Goal: Check status

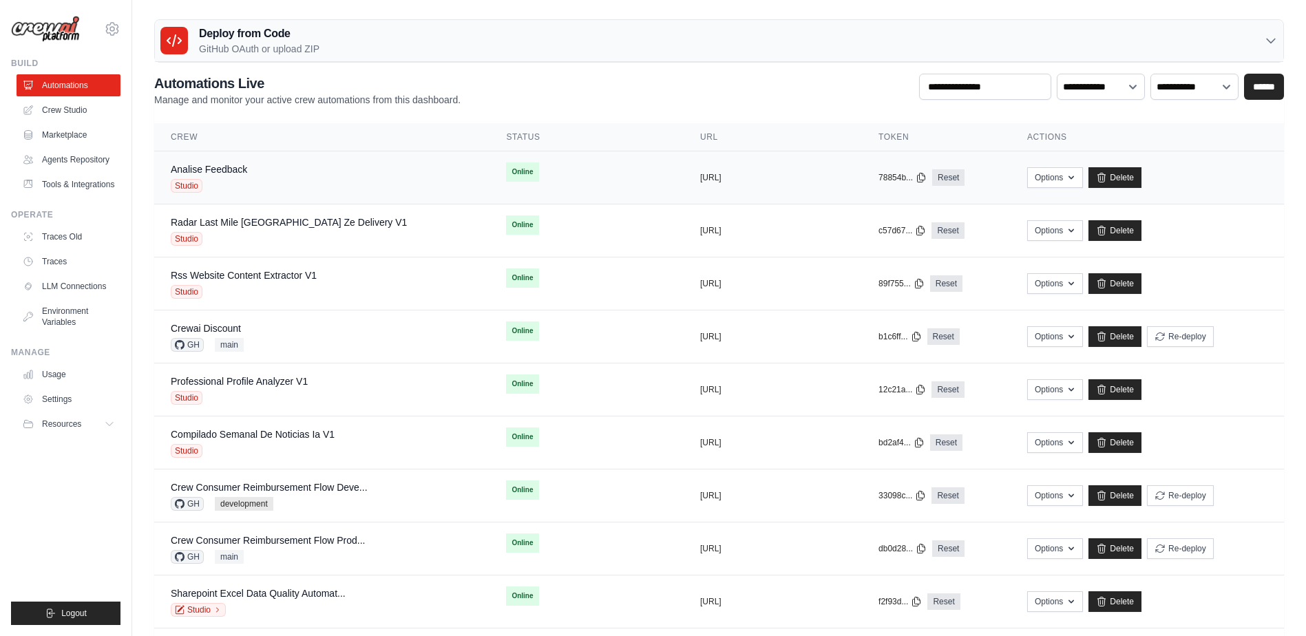
click at [271, 180] on div "Analise Feedback Studio" at bounding box center [322, 178] width 302 height 30
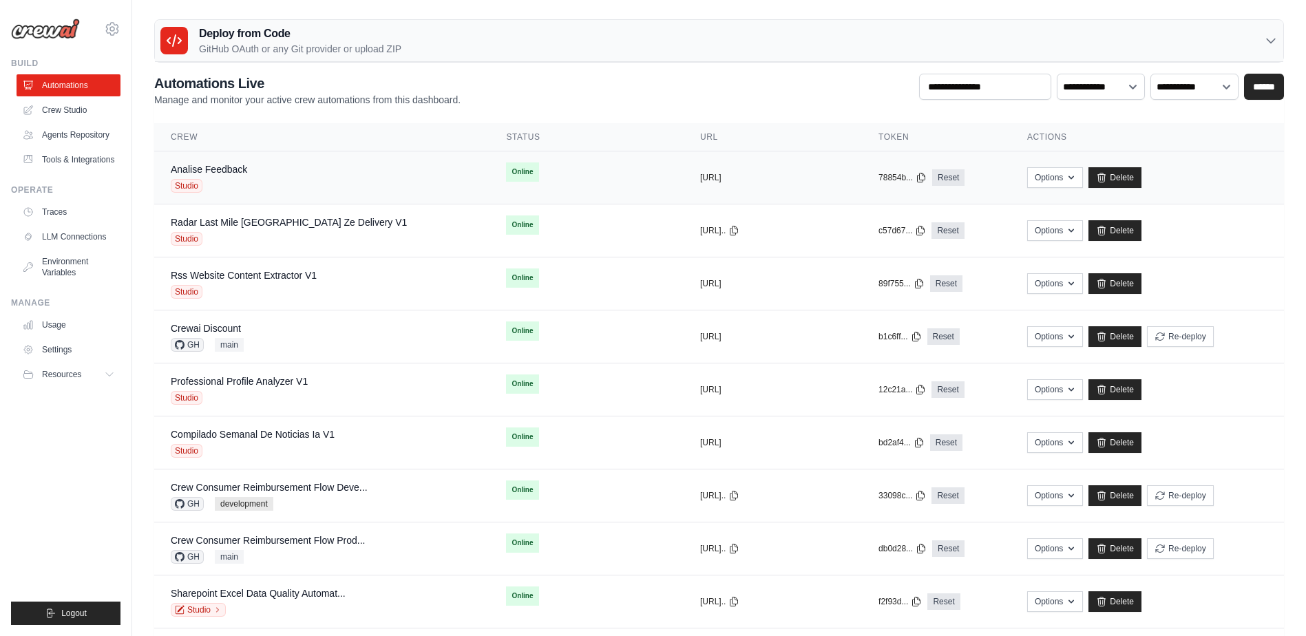
click at [262, 172] on div "Analise Feedback Studio" at bounding box center [322, 178] width 302 height 30
